Goal: Information Seeking & Learning: Learn about a topic

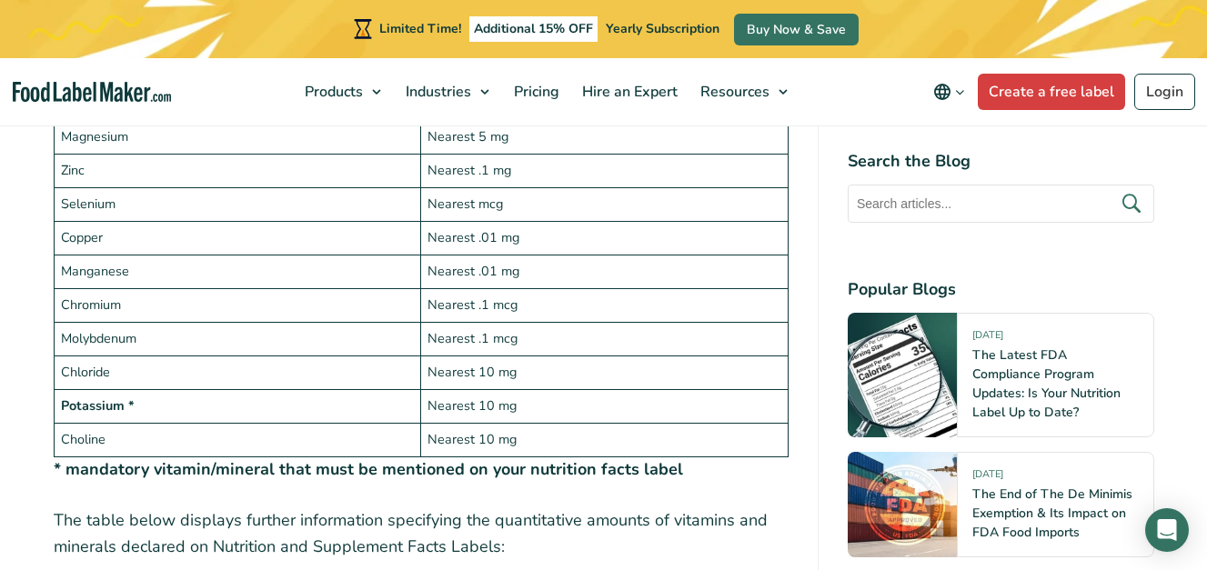
scroll to position [4275, 0]
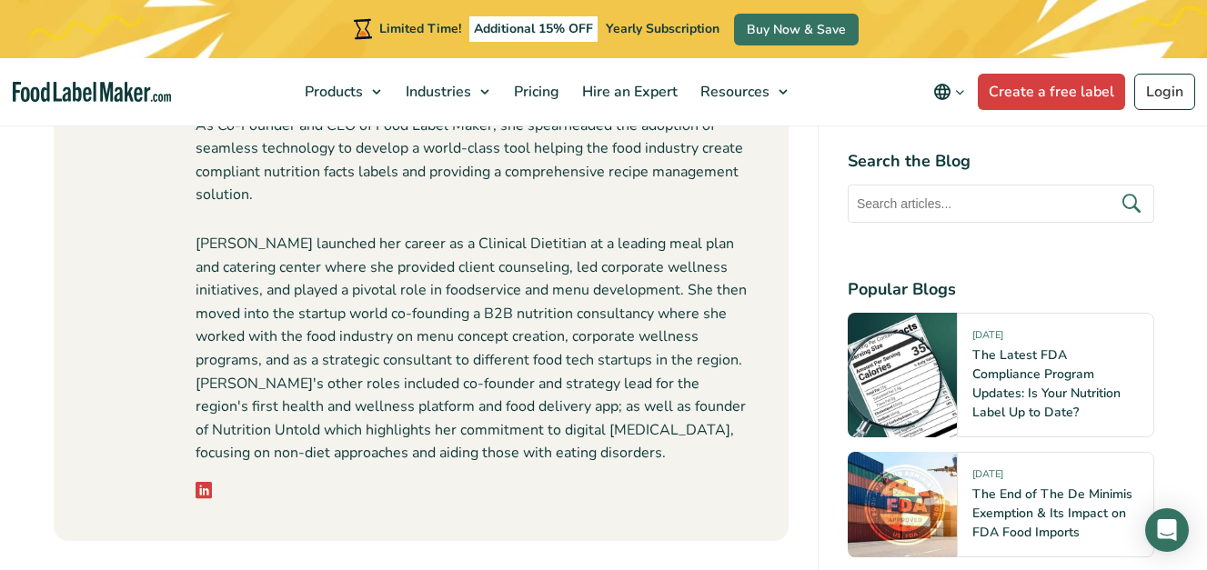
scroll to position [8185, 0]
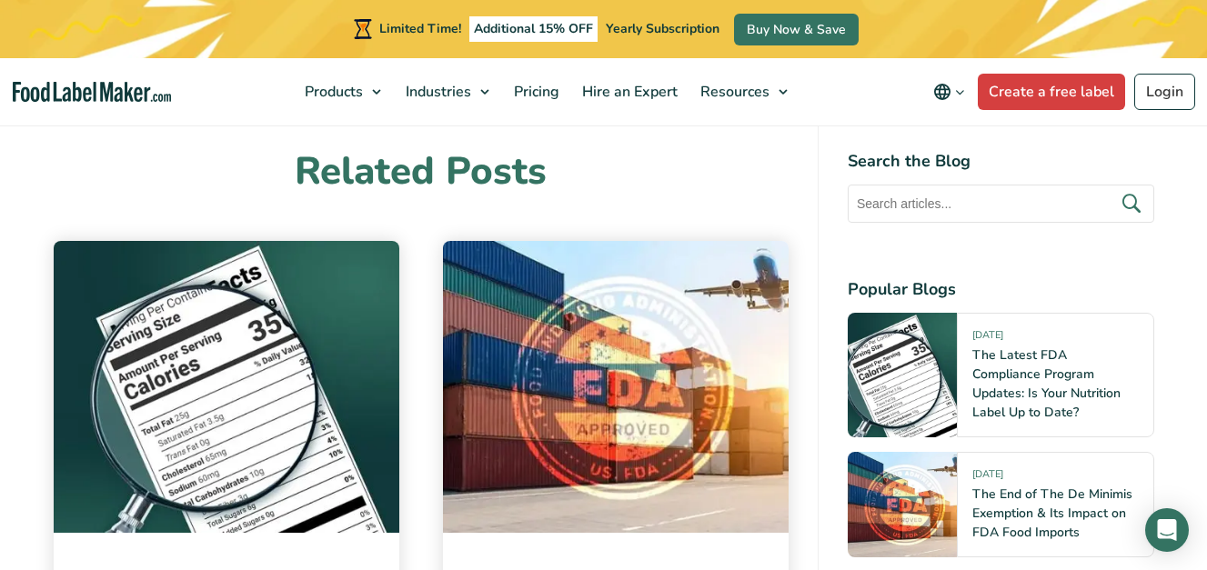
scroll to position [8822, 0]
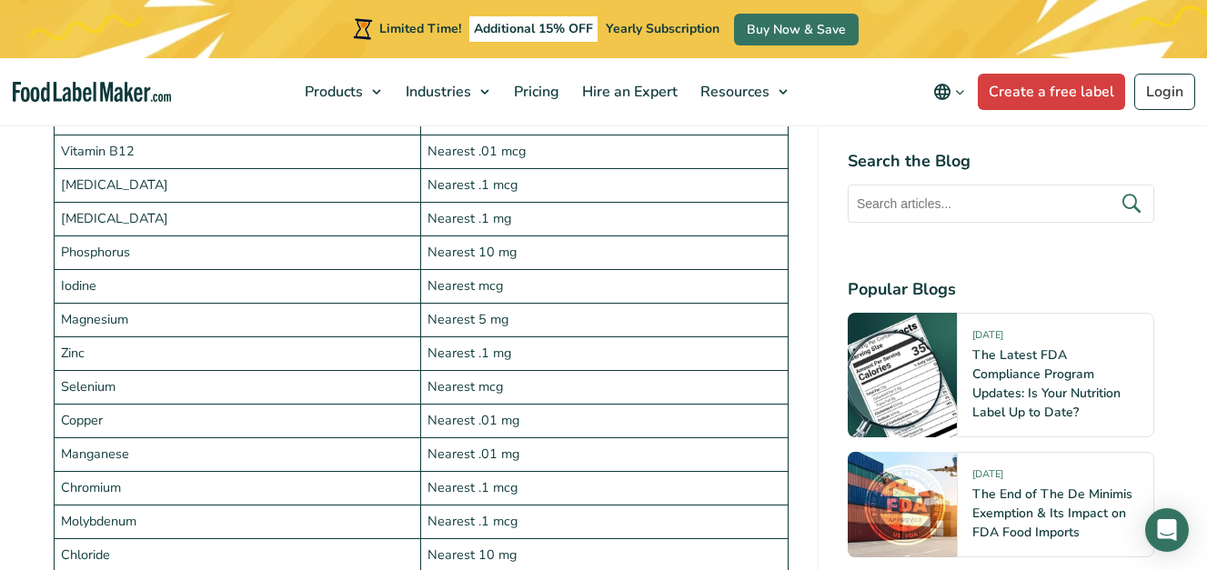
scroll to position [4093, 0]
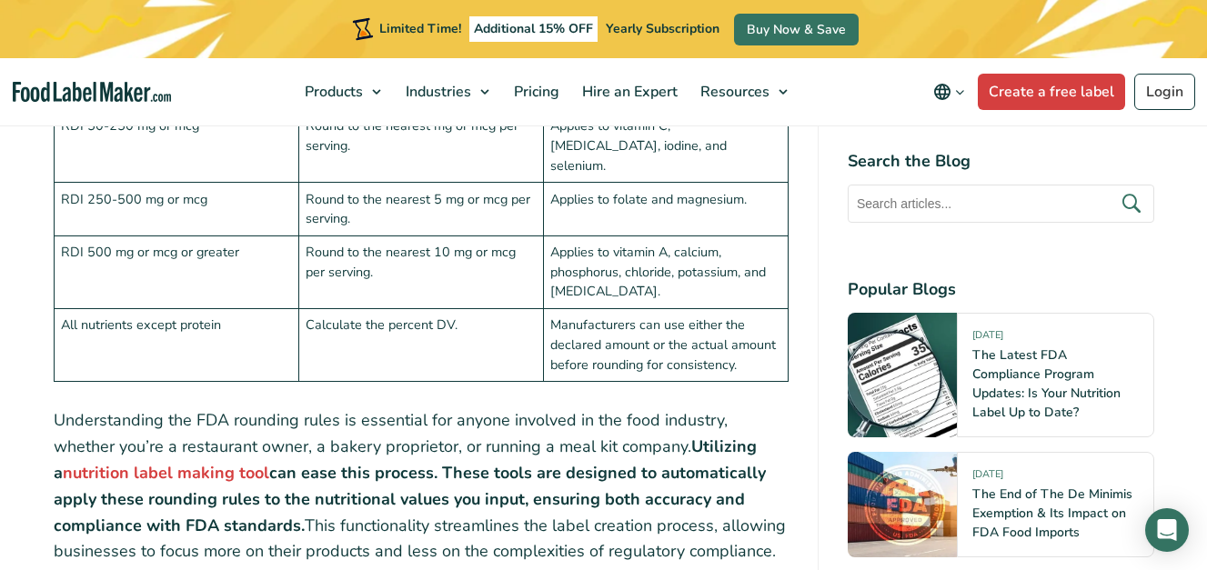
scroll to position [5366, 0]
